Goal: Task Accomplishment & Management: Use online tool/utility

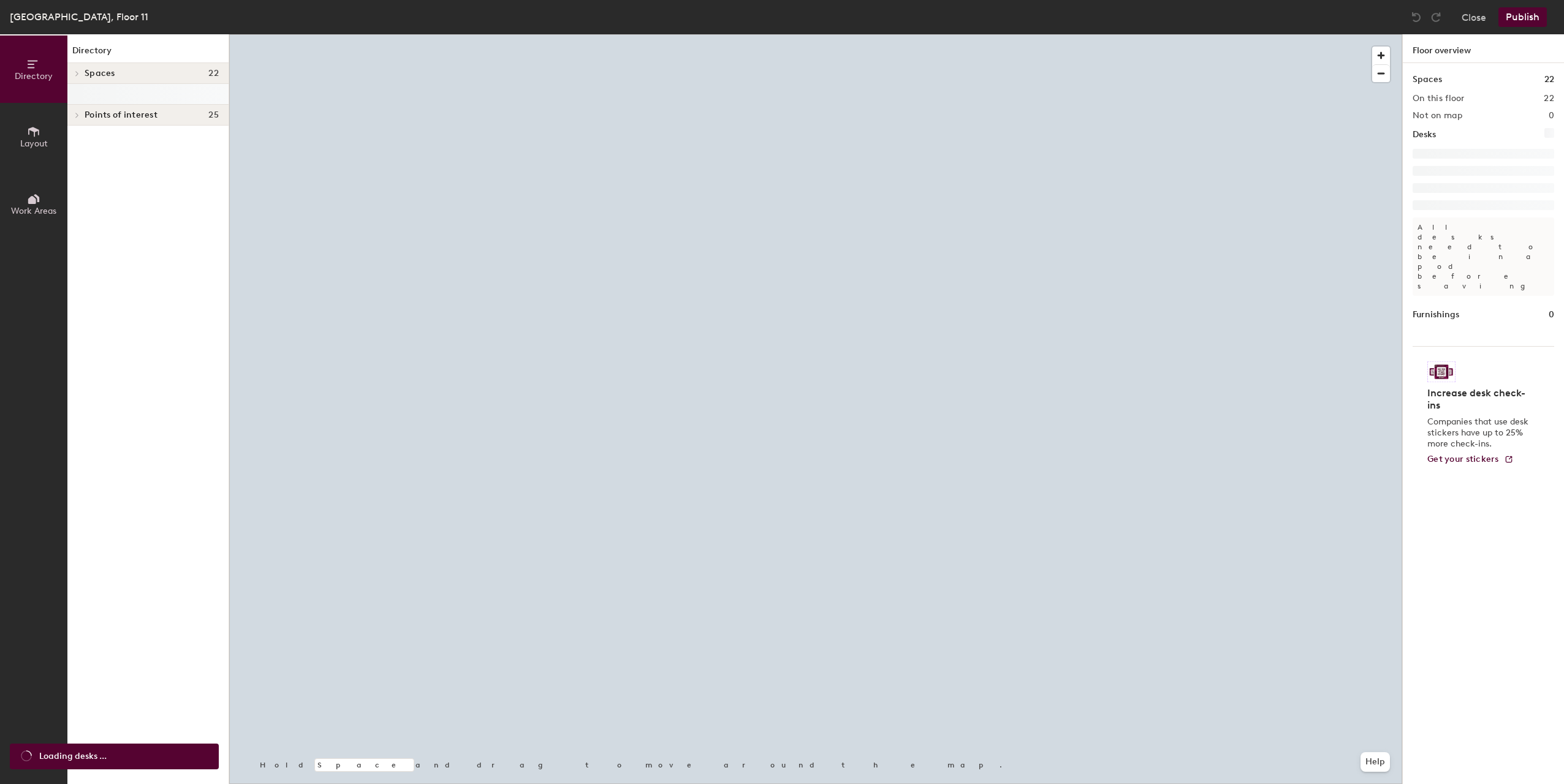
click at [576, 35] on div at bounding box center [815, 35] width 1173 height 0
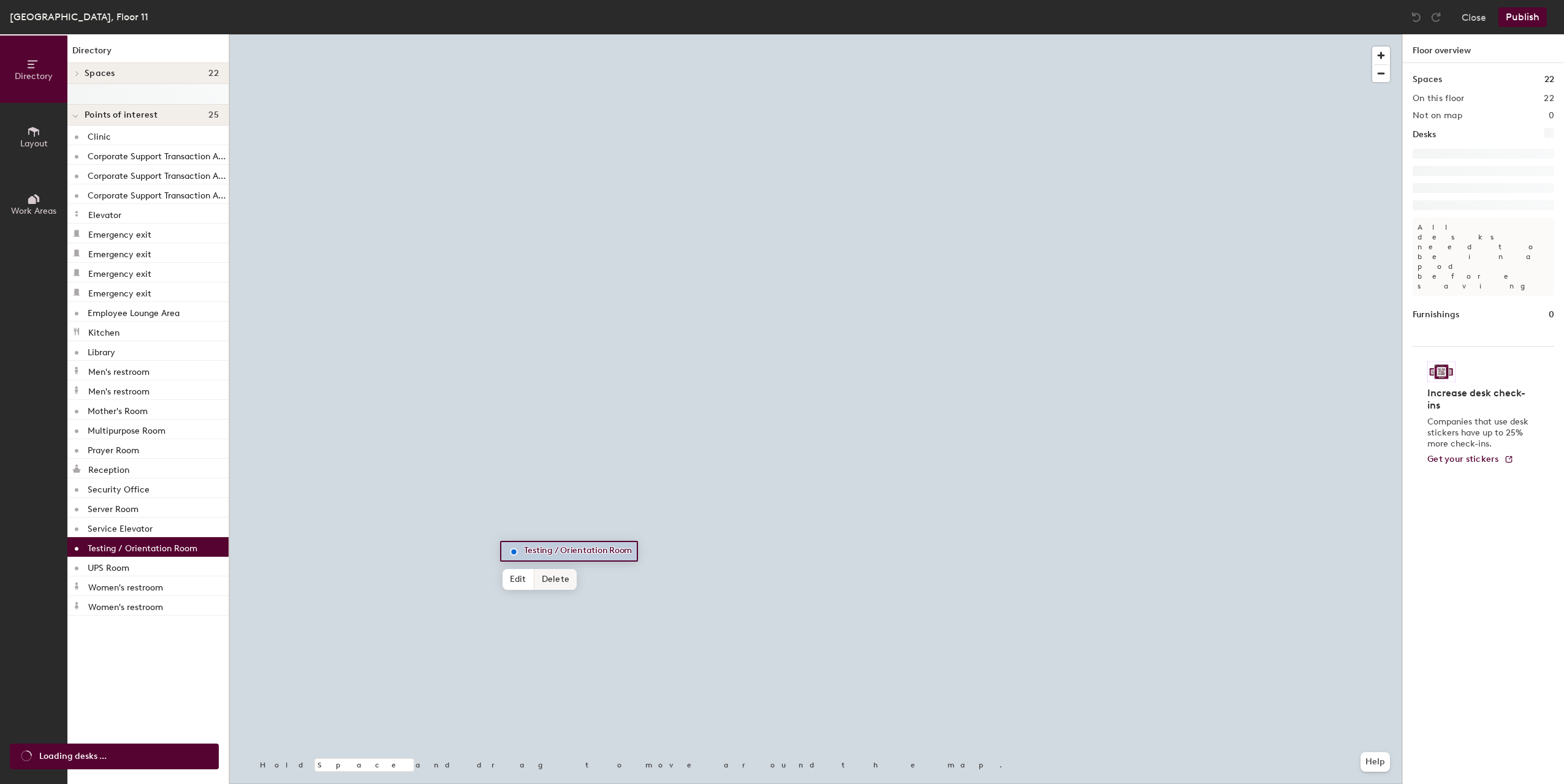
click at [628, 35] on div at bounding box center [815, 35] width 1173 height 0
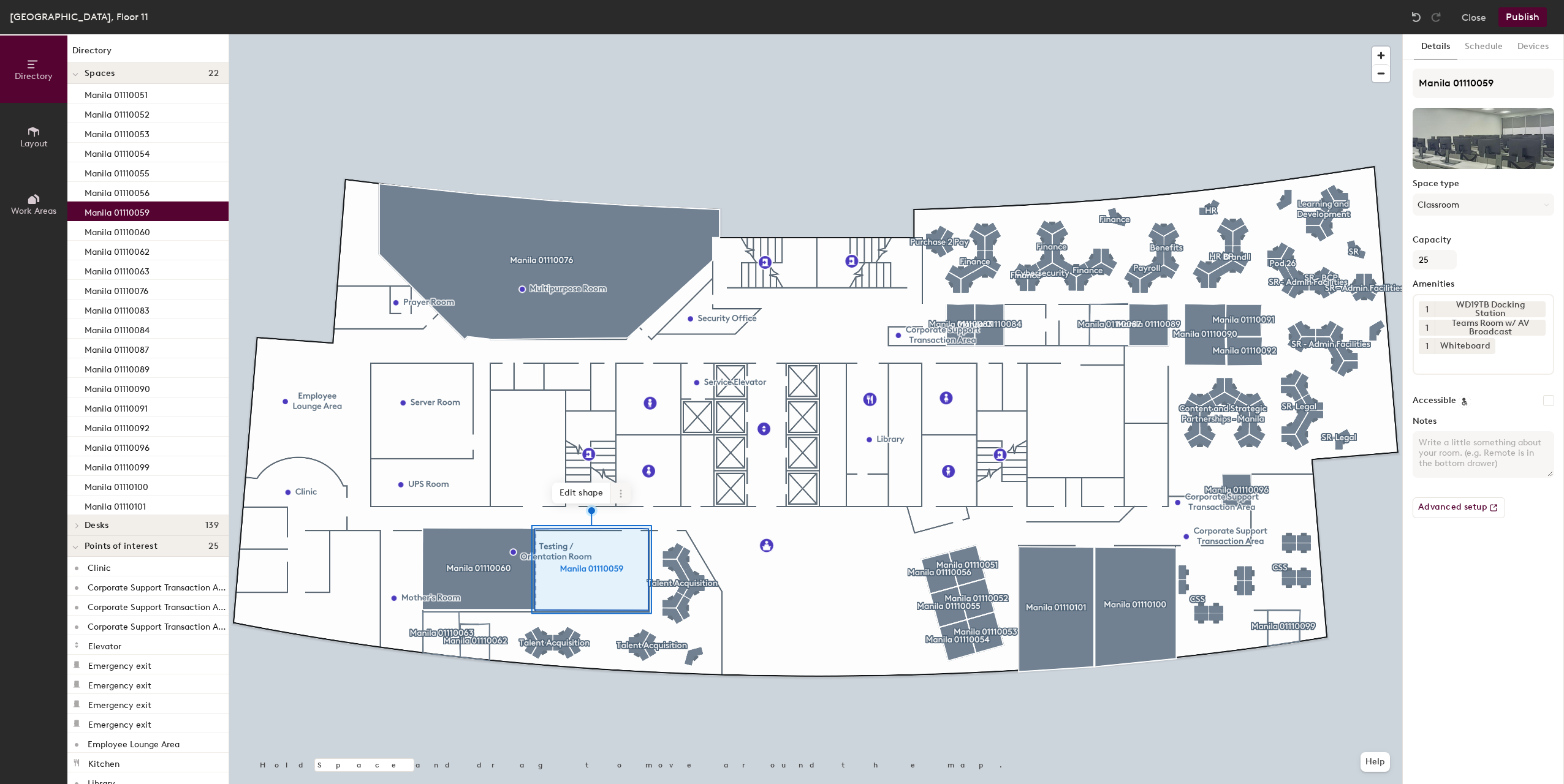
click at [620, 493] on icon at bounding box center [621, 494] width 10 height 10
click at [654, 540] on span "Activate" at bounding box center [665, 542] width 109 height 21
click at [1521, 19] on button "Publish" at bounding box center [1522, 17] width 49 height 20
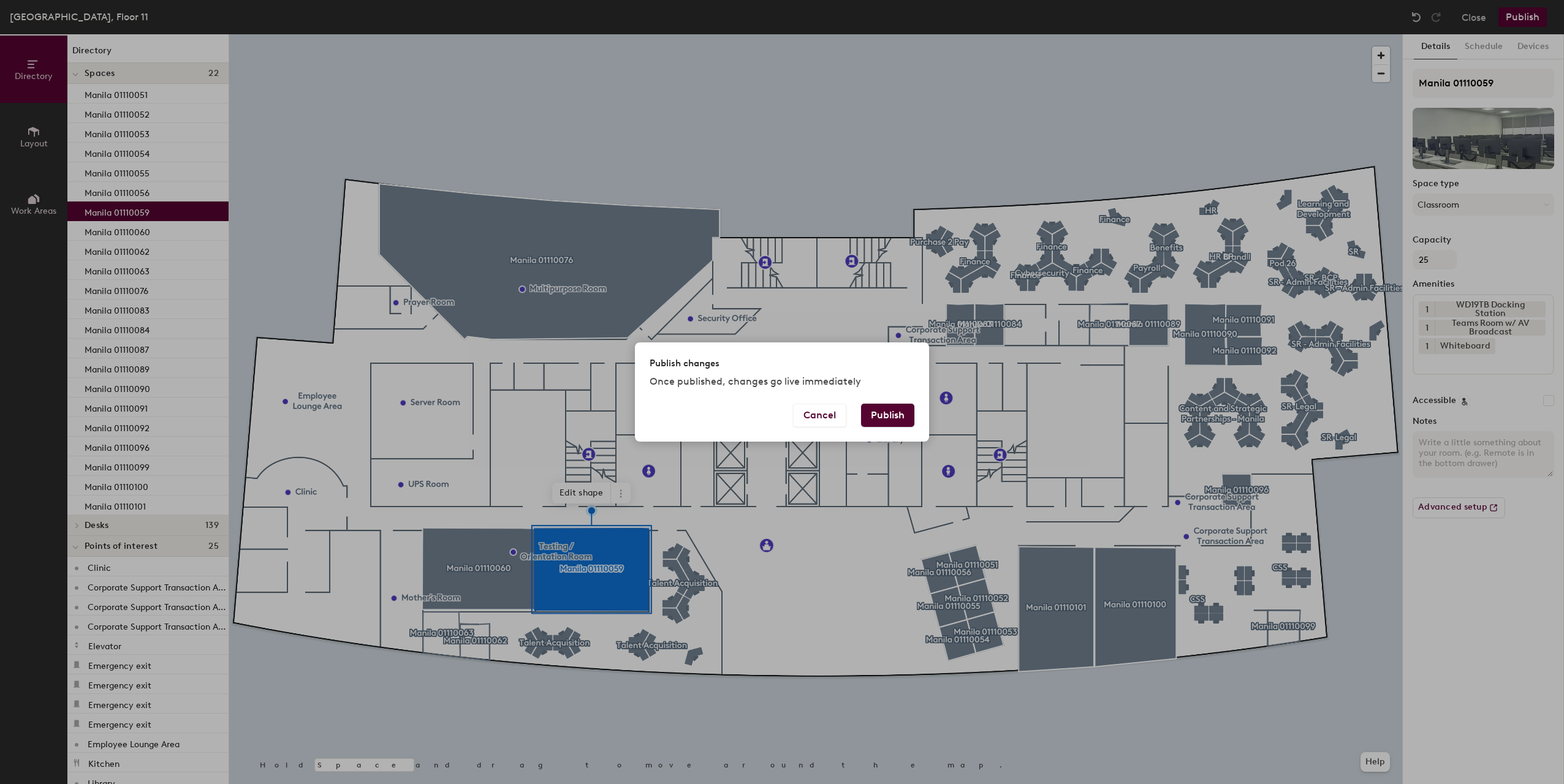
click at [903, 416] on button "Publish" at bounding box center [887, 416] width 53 height 24
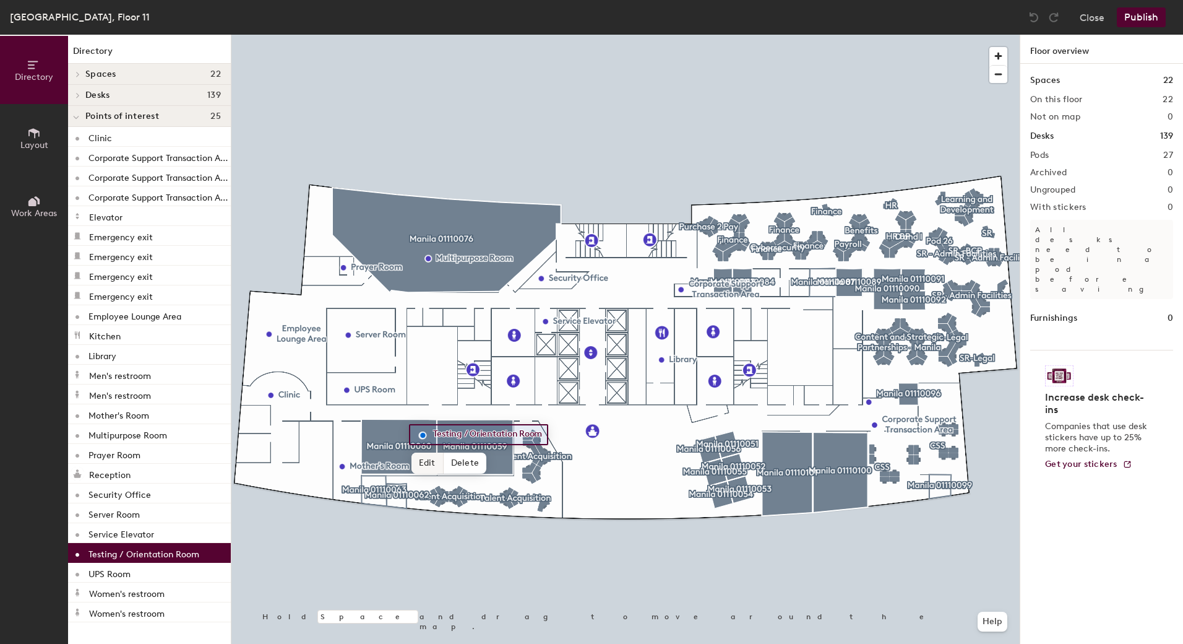
click at [423, 469] on span "Edit" at bounding box center [428, 462] width 32 height 21
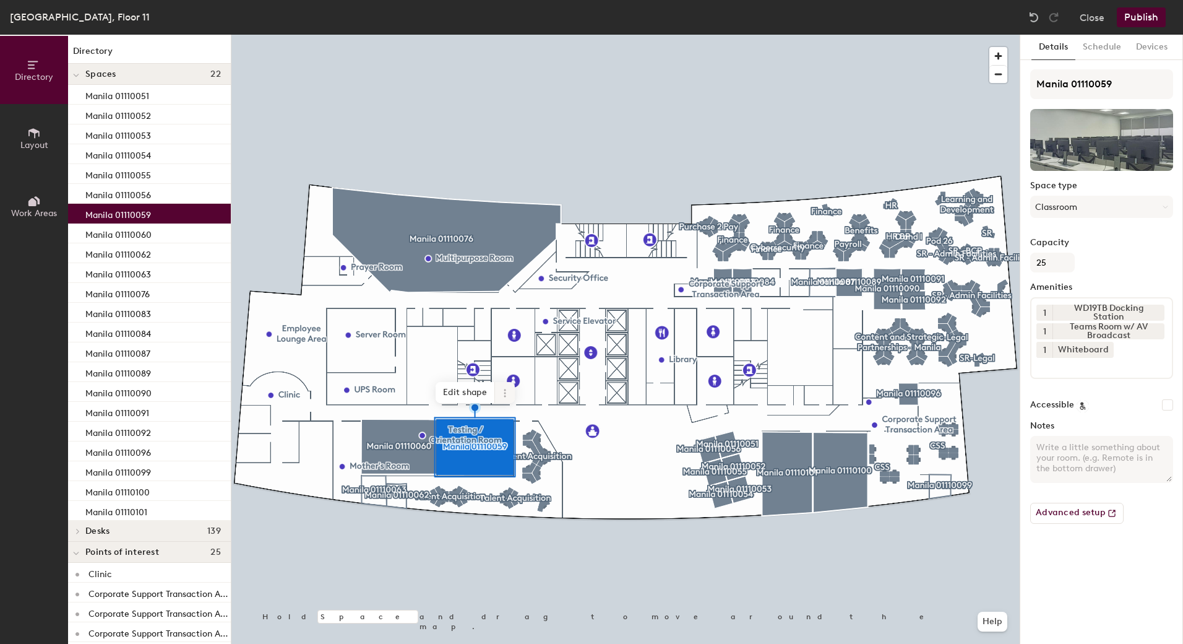
click at [506, 402] on span at bounding box center [505, 392] width 20 height 21
click at [525, 449] on span "Archive" at bounding box center [549, 442] width 110 height 21
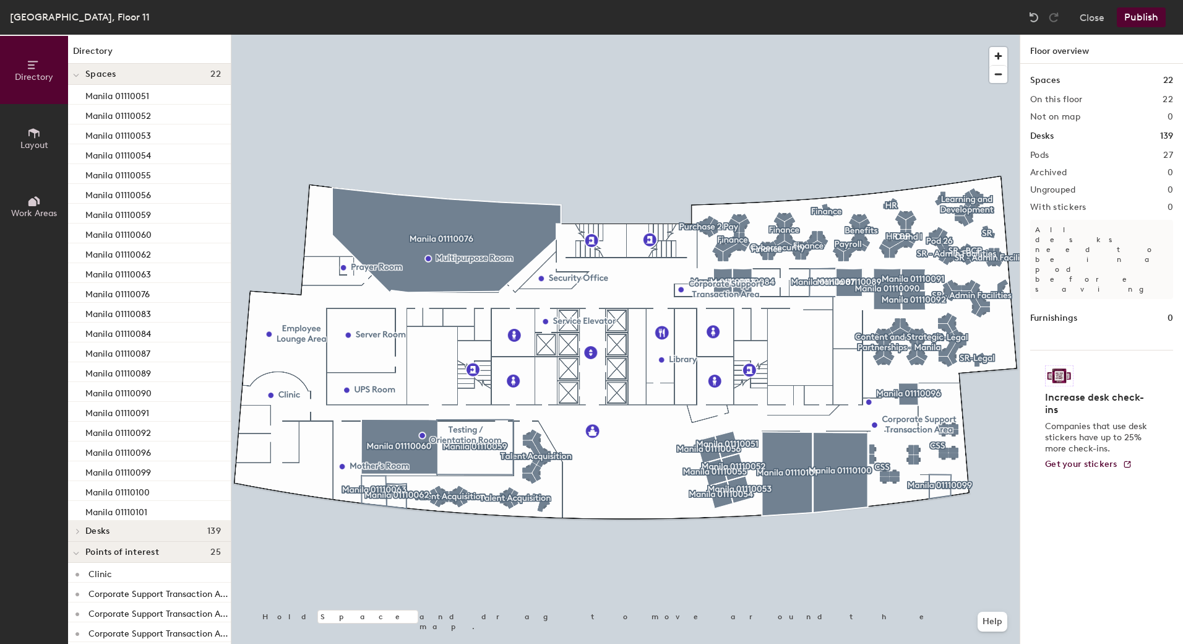
click at [1140, 17] on button "Publish" at bounding box center [1141, 17] width 49 height 20
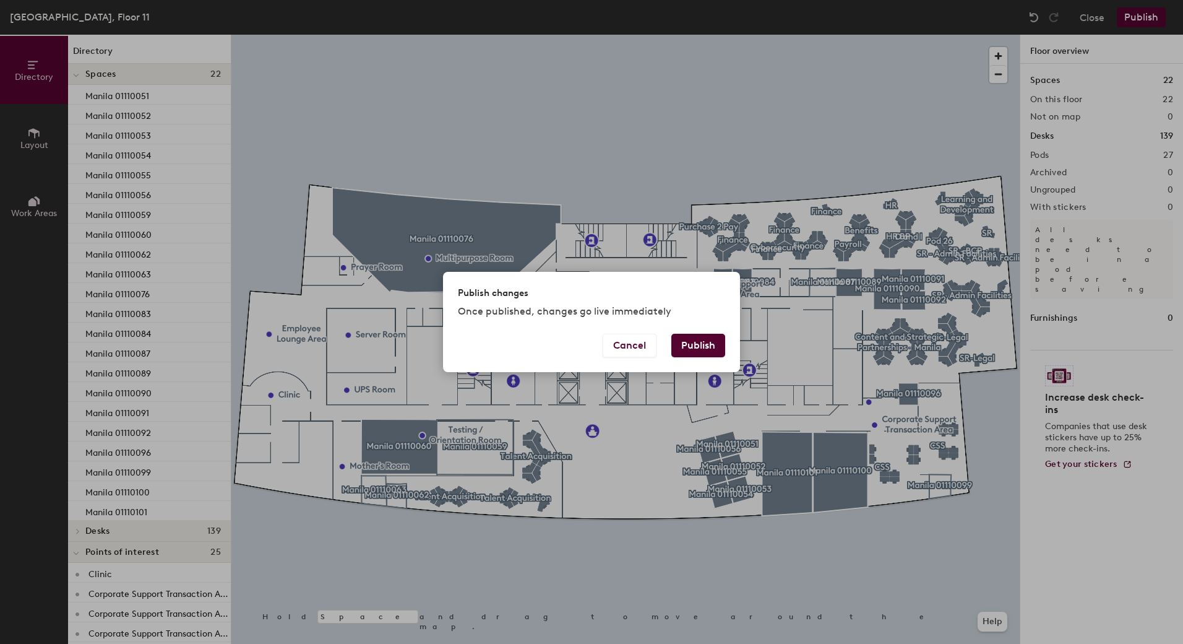
click at [686, 342] on button "Publish" at bounding box center [698, 346] width 54 height 24
